Goal: Information Seeking & Learning: Learn about a topic

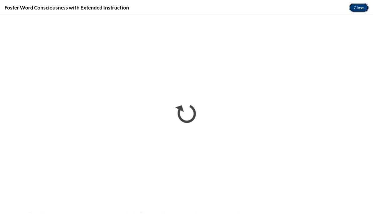
scroll to position [510, 0]
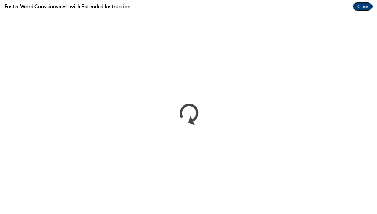
click at [365, 6] on button "Close" at bounding box center [363, 6] width 20 height 9
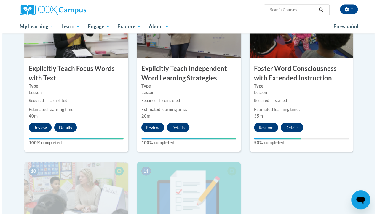
scroll to position [479, 0]
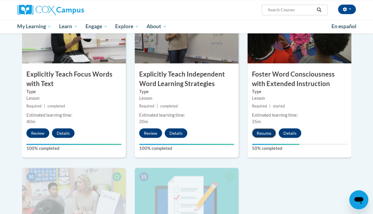
click at [263, 132] on button "Resume" at bounding box center [264, 132] width 24 height 9
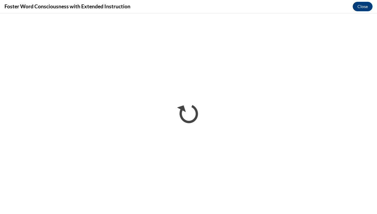
scroll to position [0, 0]
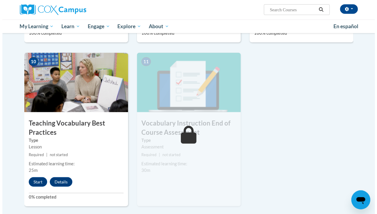
scroll to position [602, 0]
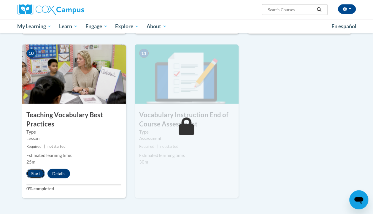
click at [34, 175] on button "Start" at bounding box center [35, 173] width 18 height 9
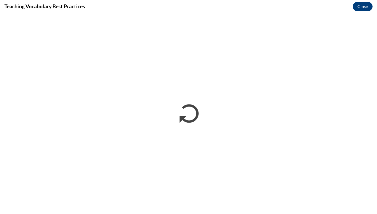
scroll to position [0, 0]
